Goal: Find specific page/section: Find specific page/section

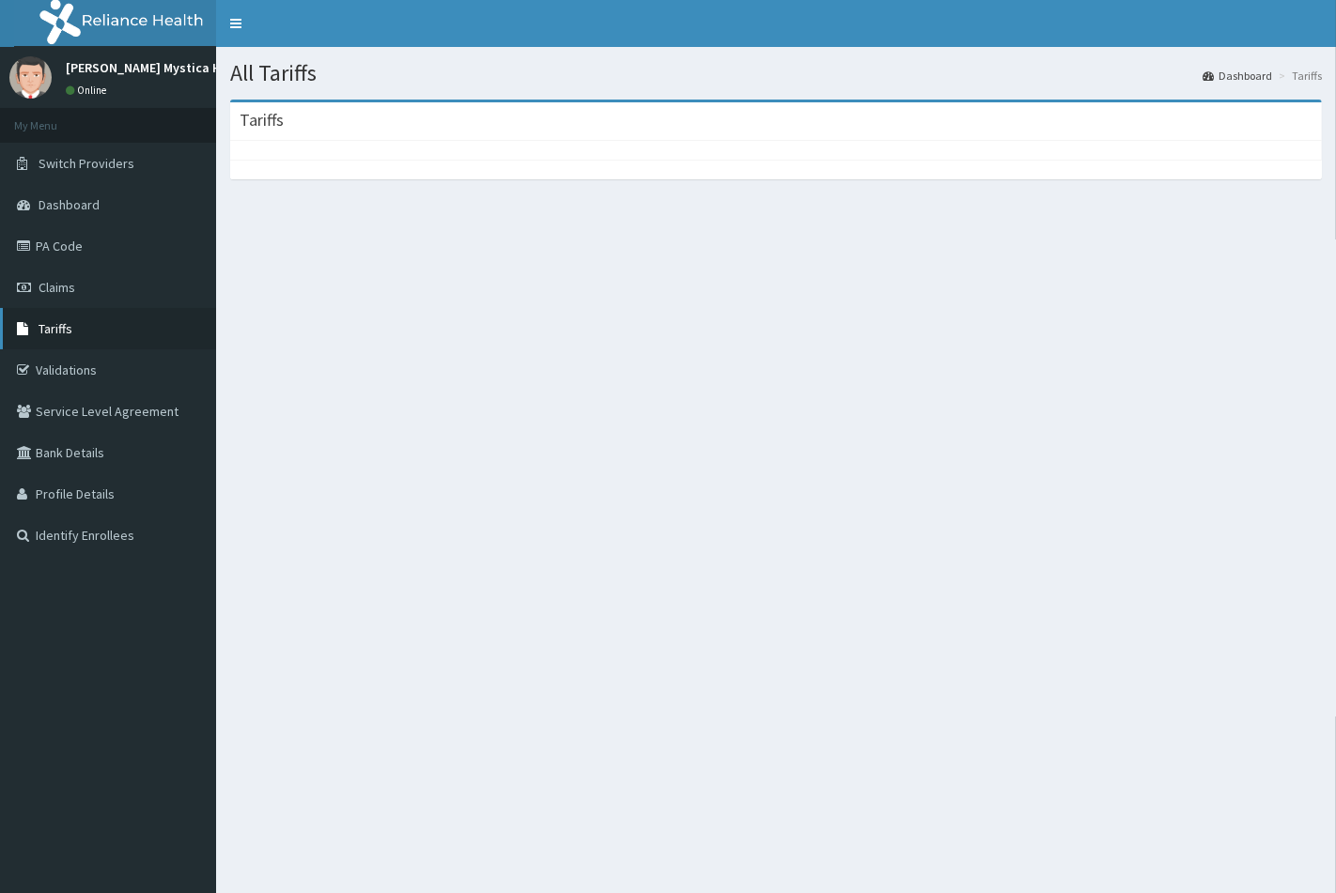
click at [70, 320] on span "Tariffs" at bounding box center [56, 328] width 34 height 17
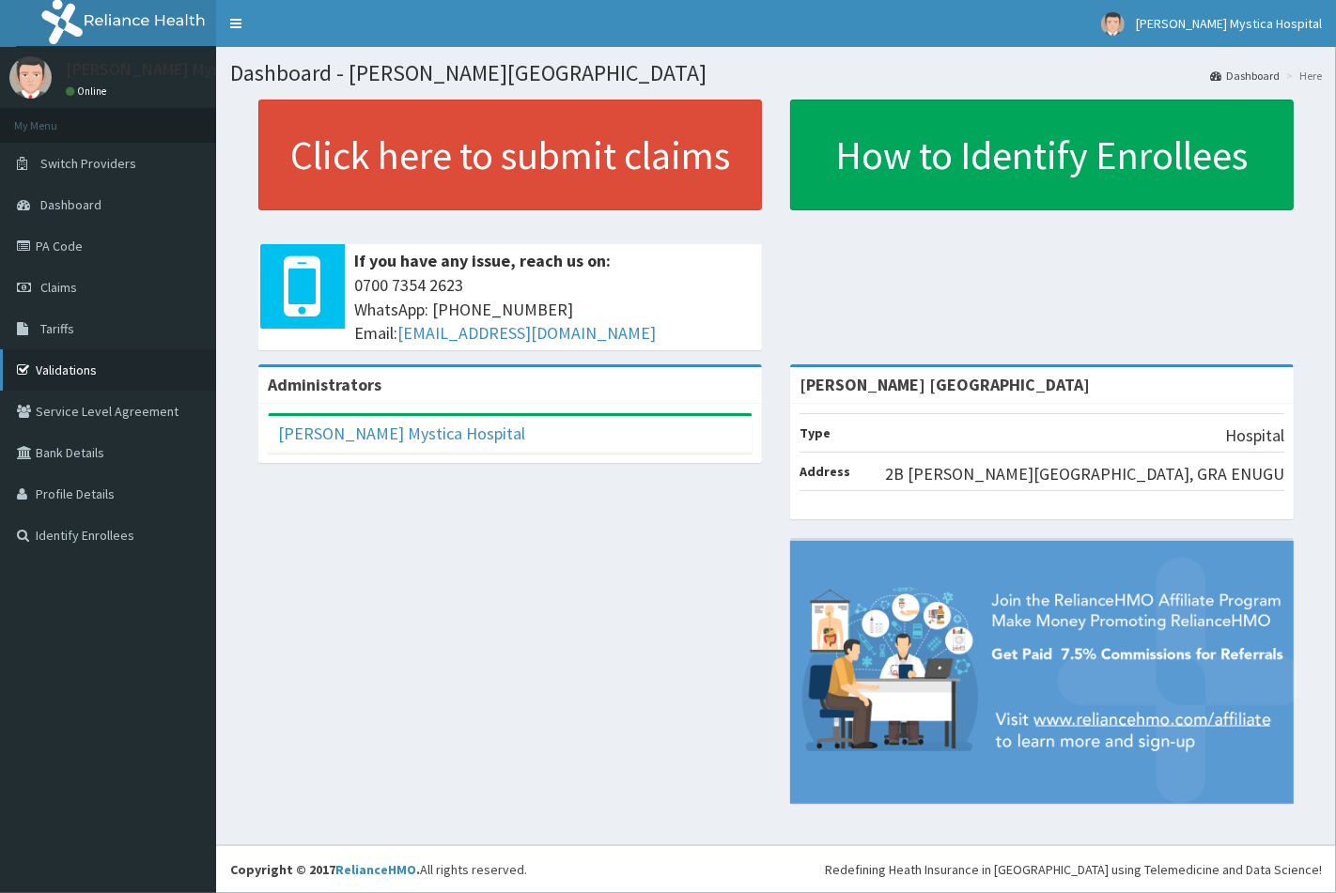
click at [62, 370] on link "Validations" at bounding box center [108, 369] width 216 height 41
click at [53, 247] on link "PA Code" at bounding box center [108, 245] width 216 height 41
